Goal: Task Accomplishment & Management: Manage account settings

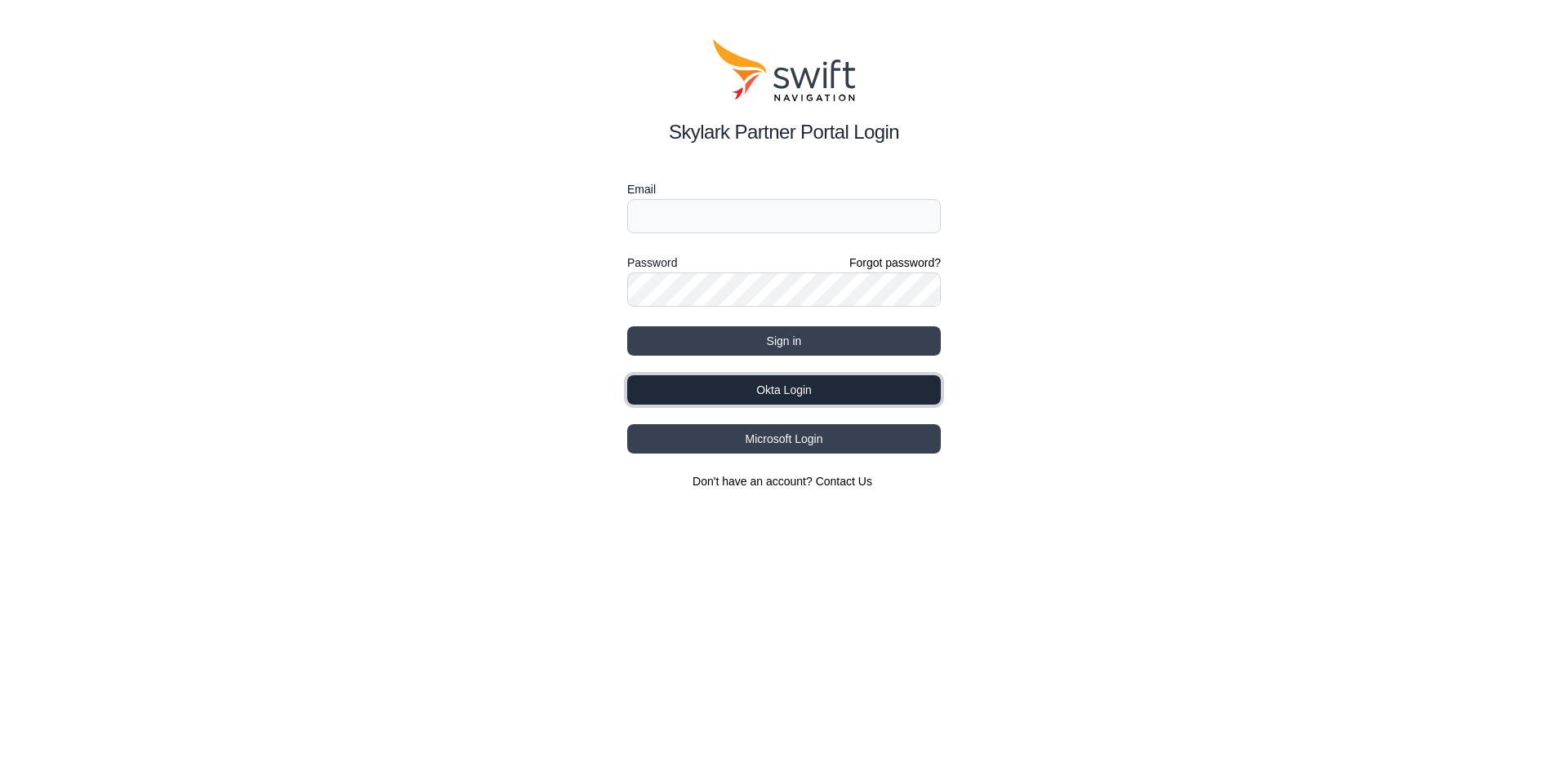
click at [810, 390] on button "Okta Login" at bounding box center [784, 391] width 313 height 30
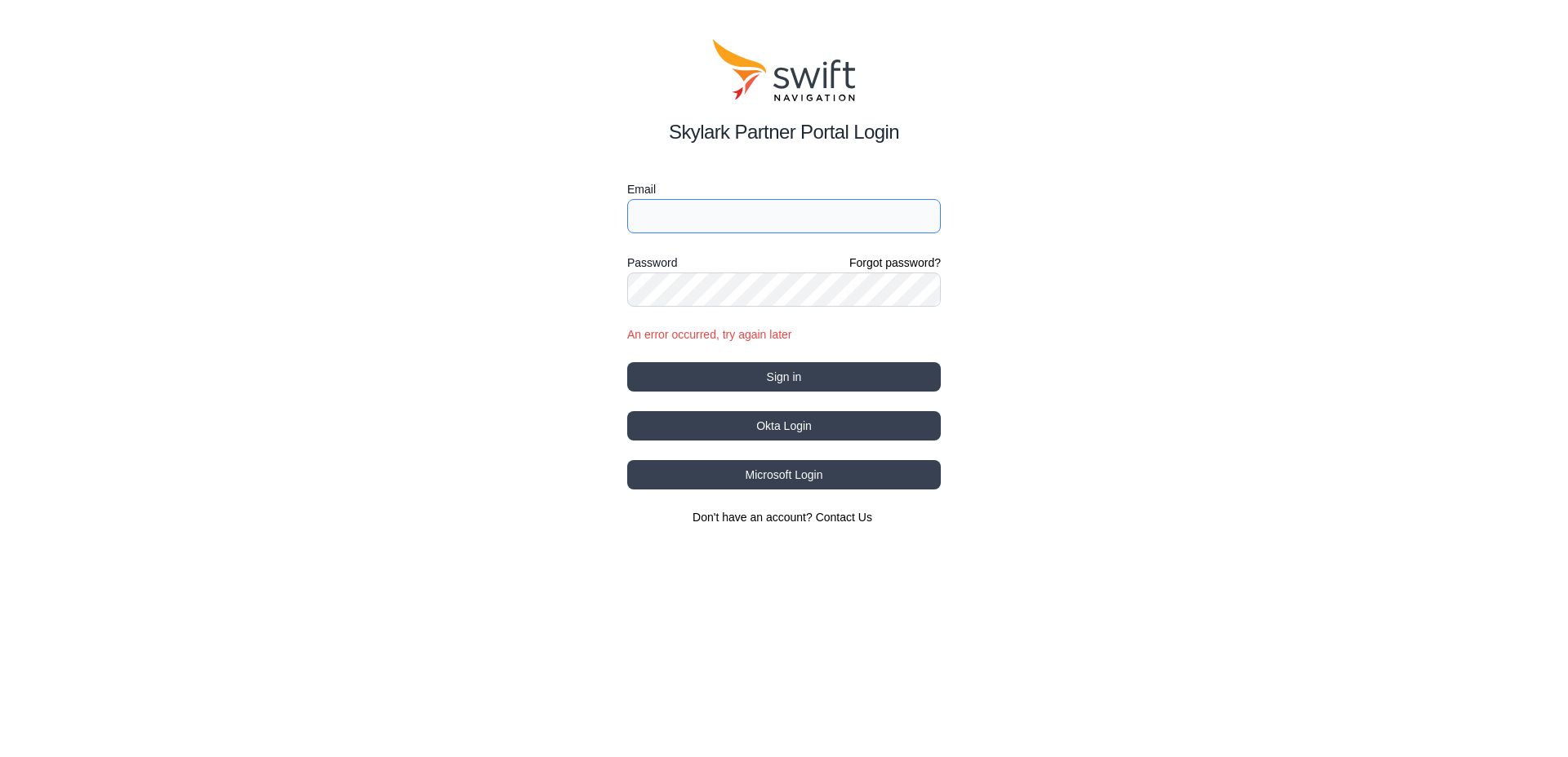
click at [732, 213] on input "Email" at bounding box center [784, 216] width 313 height 34
type input "[EMAIL_ADDRESS][PERSON_NAME][DOMAIN_NAME]"
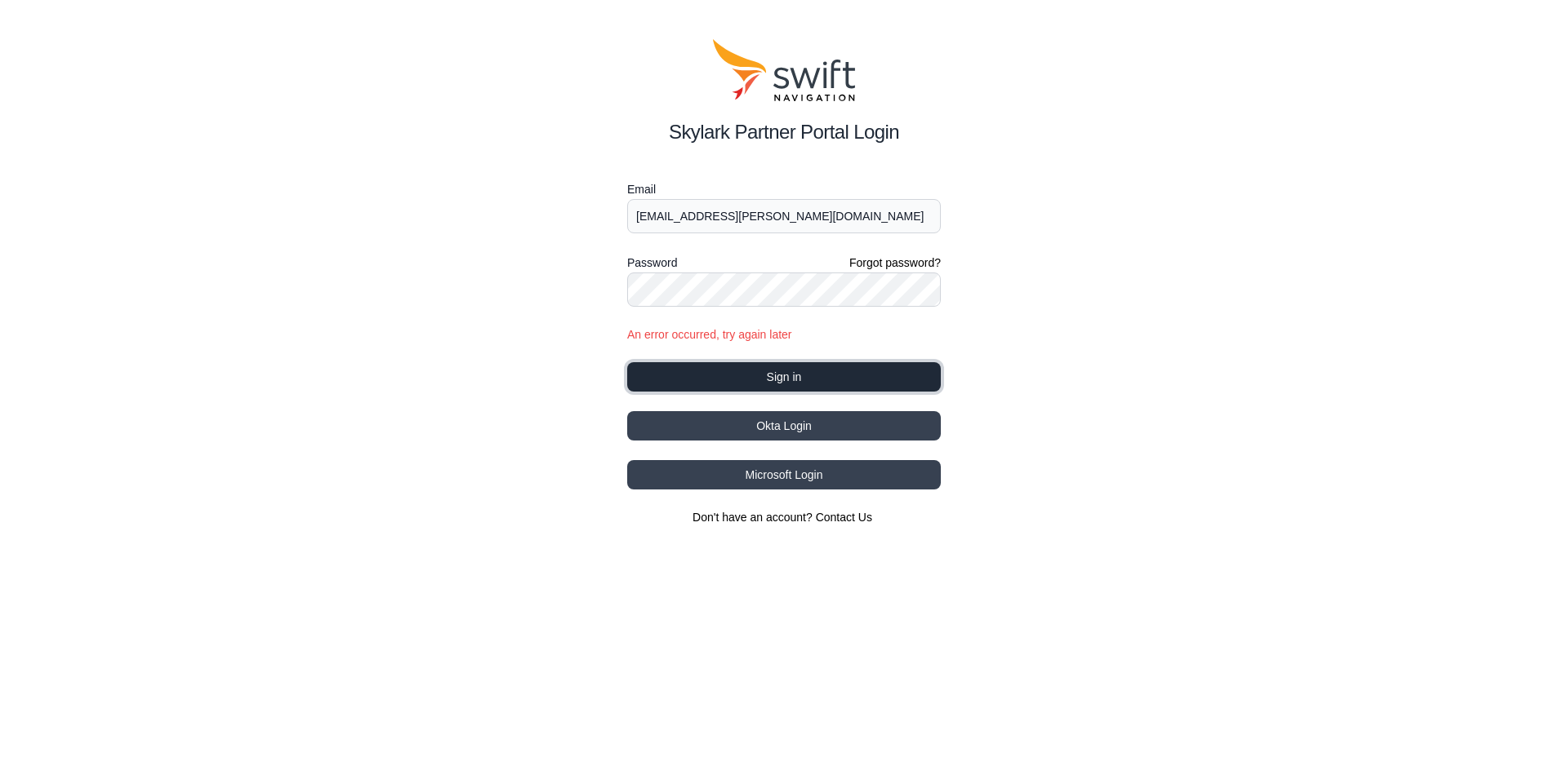
click at [785, 379] on button "Sign in" at bounding box center [784, 378] width 313 height 30
click at [617, 284] on div "Skylark Partner Portal Login Email [EMAIL_ADDRESS][PERSON_NAME][DOMAIN_NAME] Pa…" at bounding box center [784, 282] width 1568 height 565
click at [627, 363] on button "Sign in" at bounding box center [784, 378] width 313 height 30
click at [580, 281] on div "Skylark Partner Portal Login Email [EMAIL_ADDRESS][PERSON_NAME][DOMAIN_NAME] Pa…" at bounding box center [784, 282] width 1568 height 565
click at [0, 565] on com-1password-button at bounding box center [0, 565] width 0 height 0
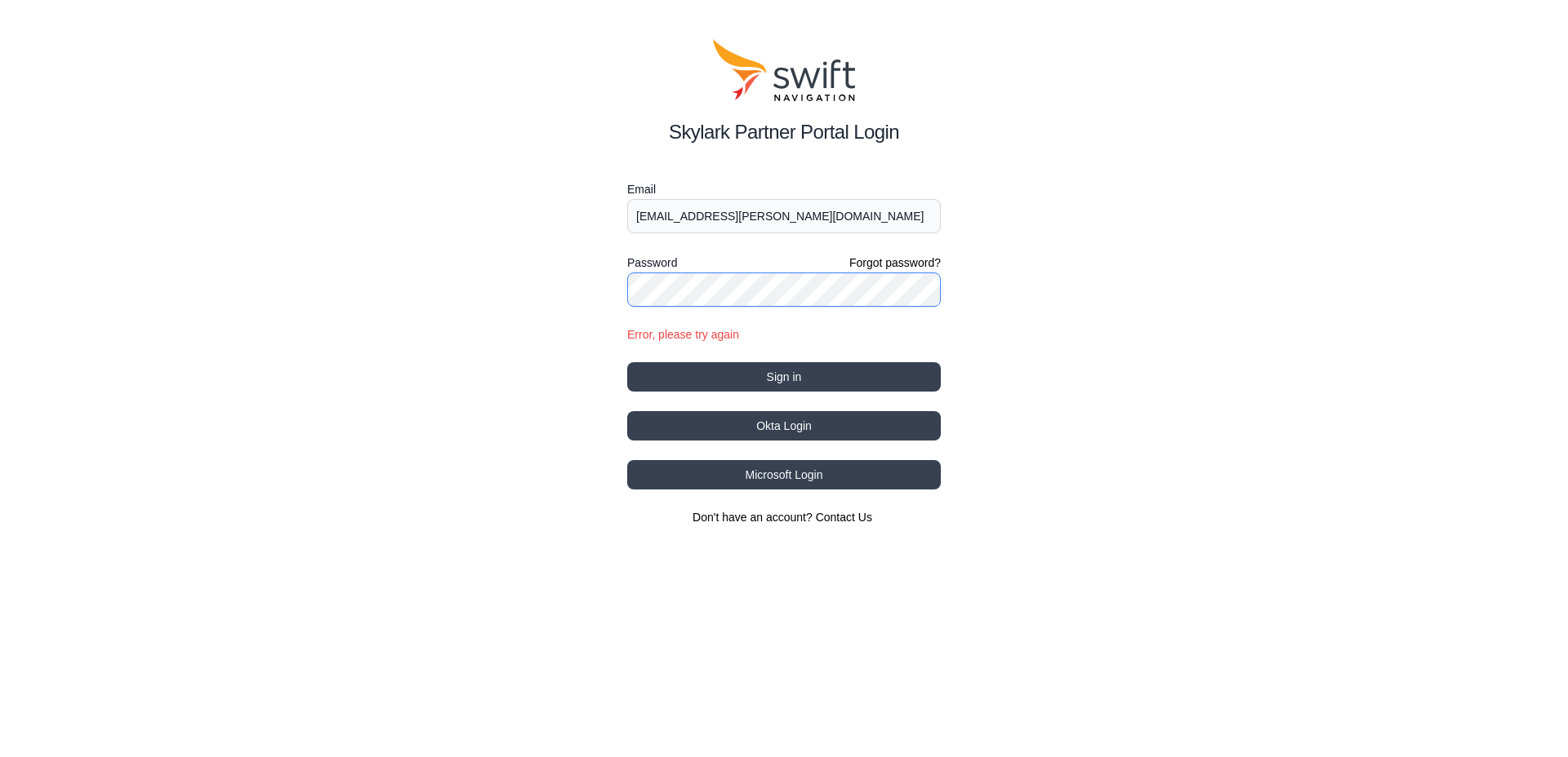
click at [0, 565] on com-1password-button at bounding box center [0, 565] width 0 height 0
click at [797, 423] on button "Okta Login" at bounding box center [784, 426] width 313 height 30
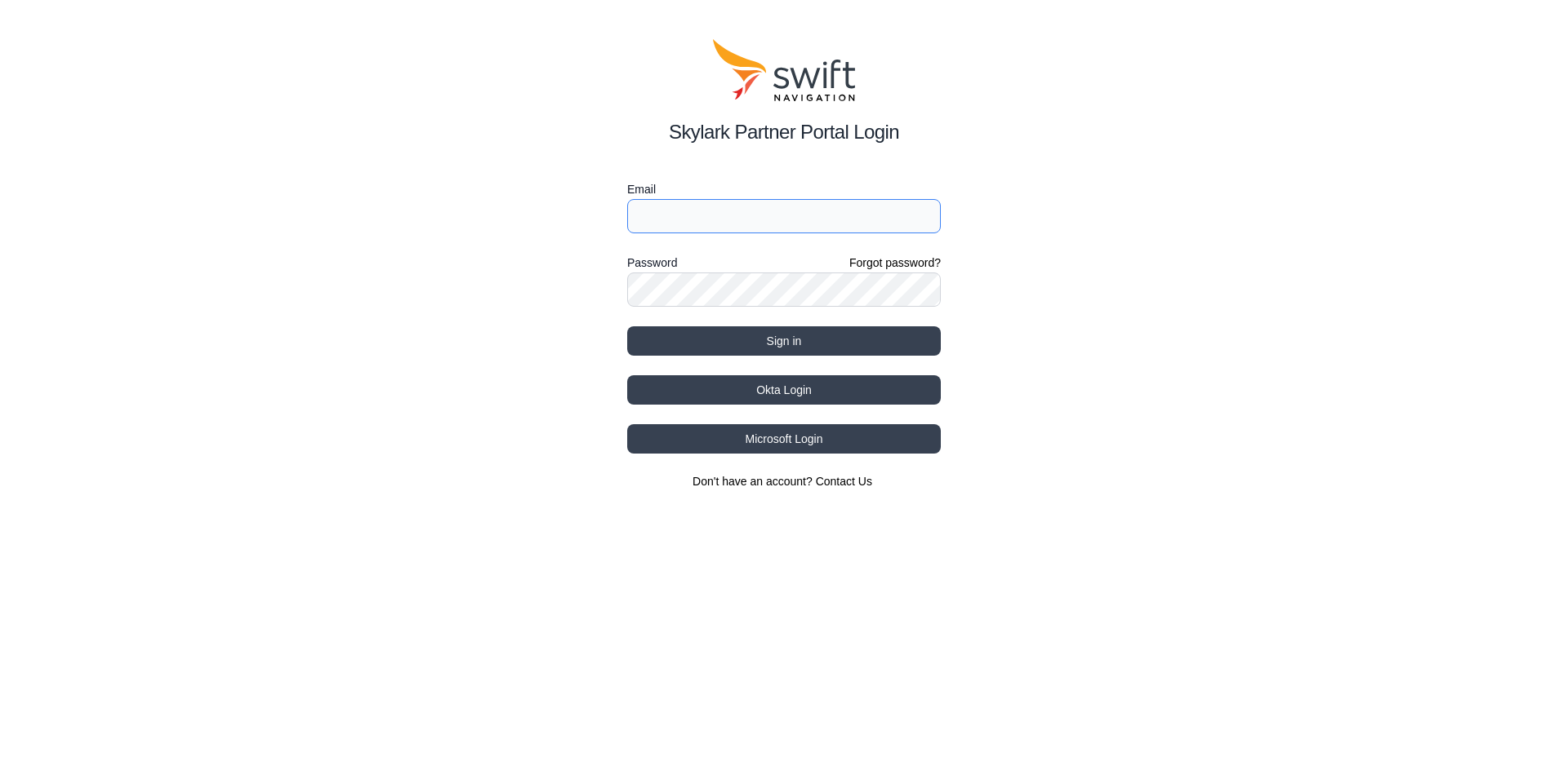
type input "swift-employee@swift-nav.com"
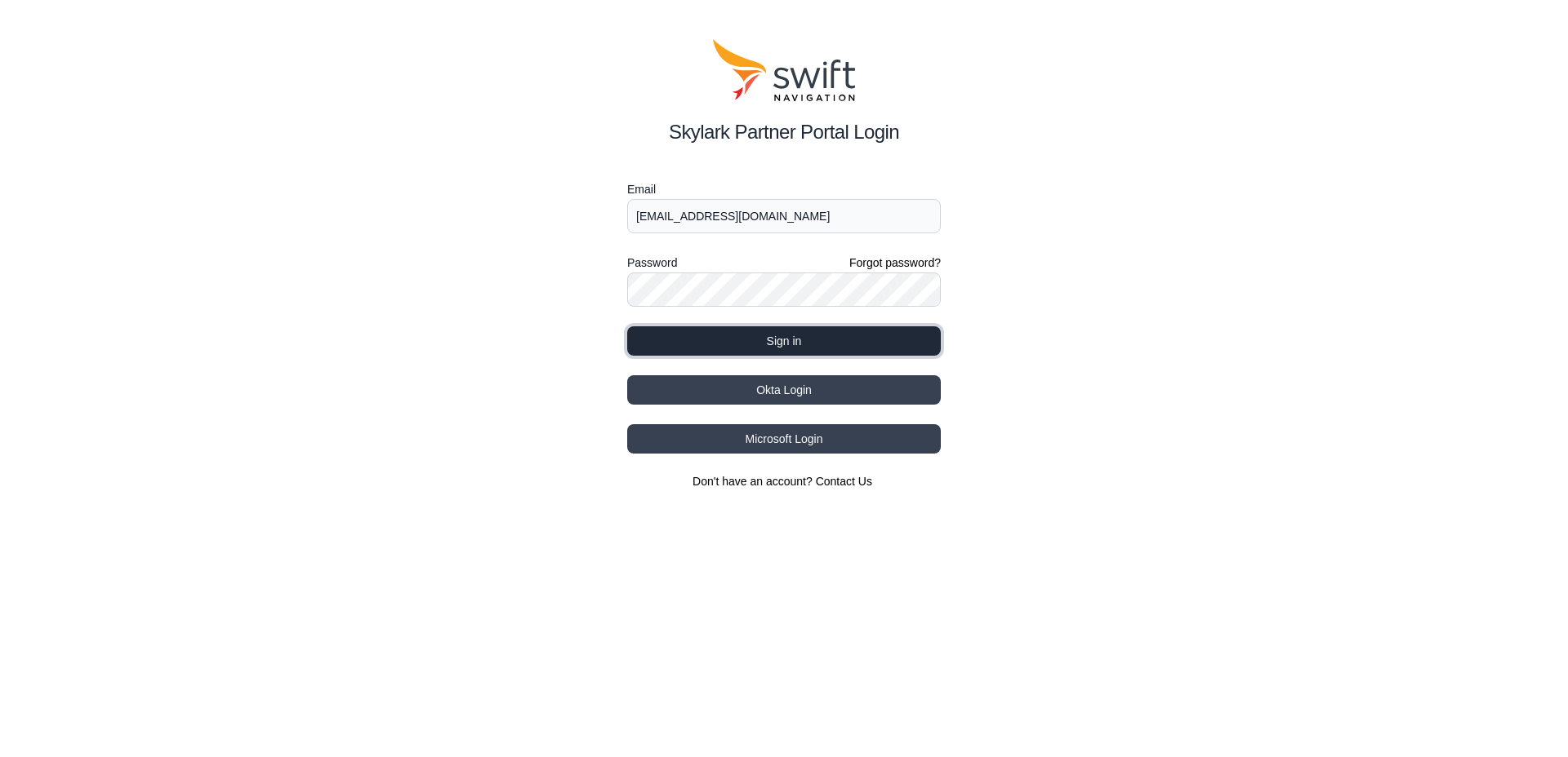
click at [762, 339] on button "Sign in" at bounding box center [784, 341] width 313 height 30
